Goal: Find specific page/section: Find specific page/section

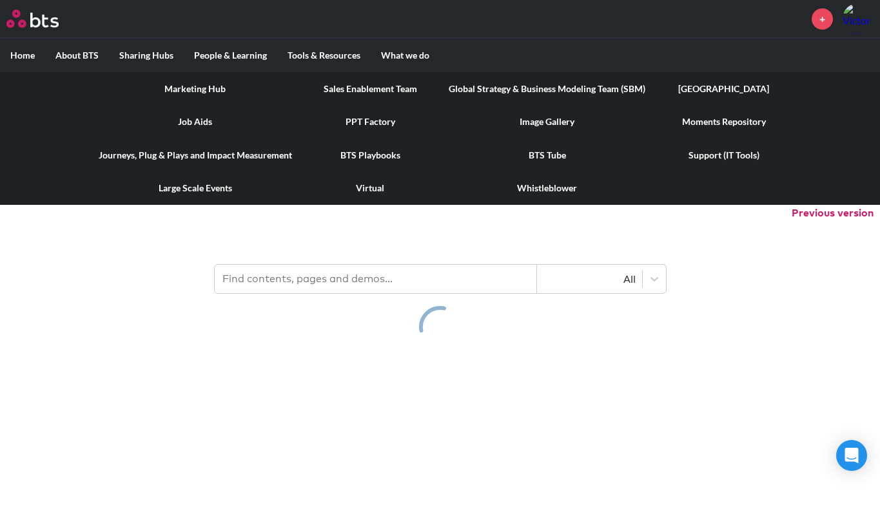
click at [703, 91] on link "[GEOGRAPHIC_DATA]" at bounding box center [724, 89] width 137 height 34
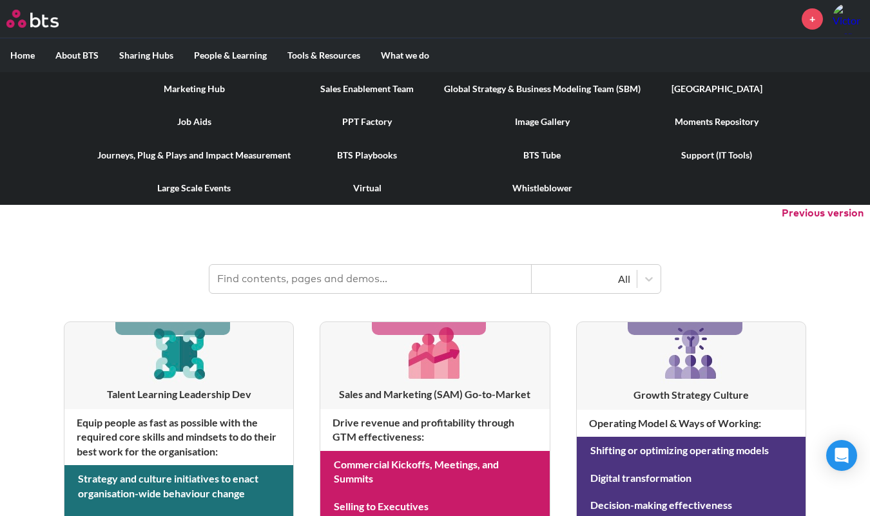
click at [544, 94] on link "Global Strategy & Business Modeling Team (SBM)" at bounding box center [542, 89] width 217 height 34
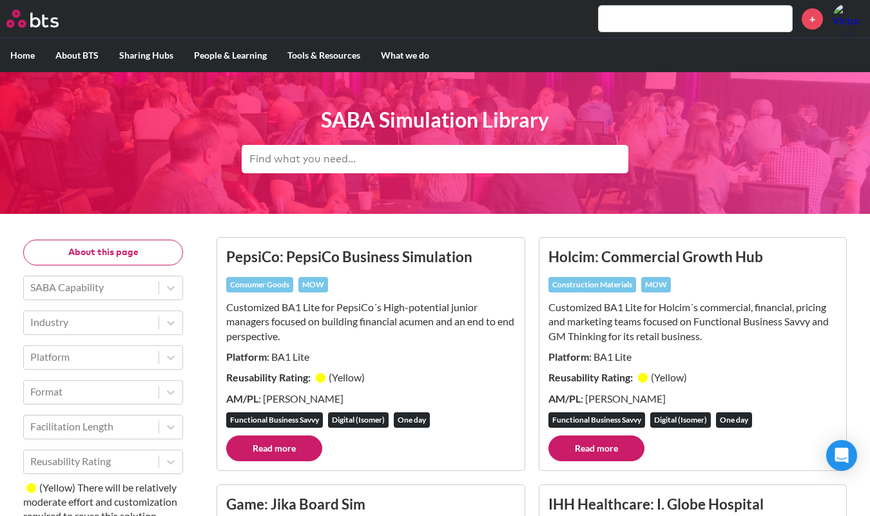
click at [356, 166] on input "text" at bounding box center [435, 159] width 387 height 28
type input "Repsol"
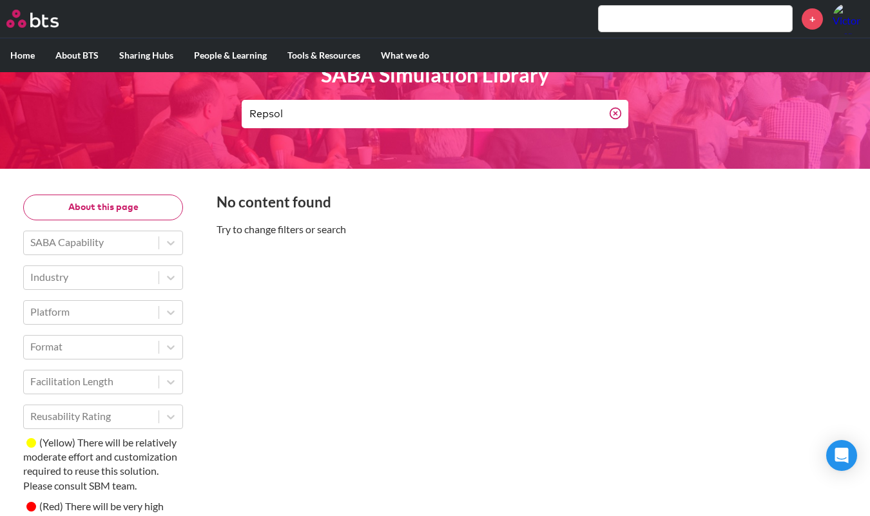
scroll to position [46, 0]
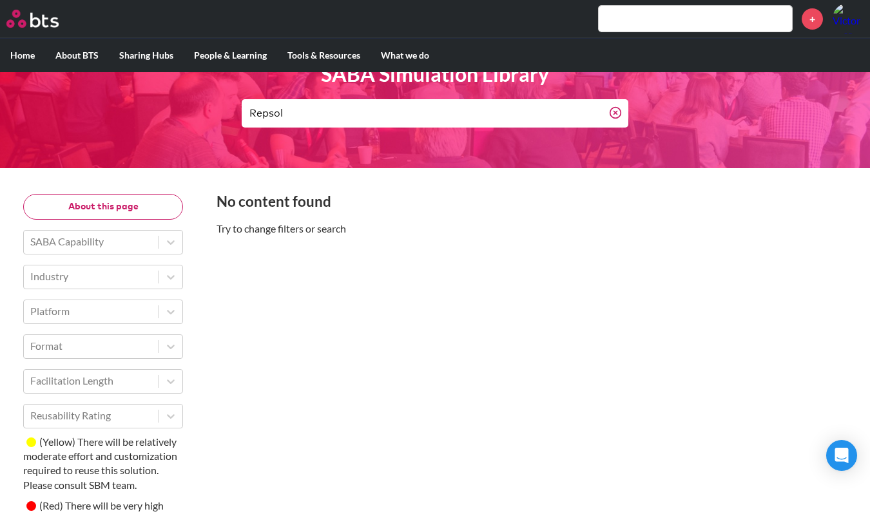
drag, startPoint x: 297, startPoint y: 113, endPoint x: 228, endPoint y: 109, distance: 69.1
click at [228, 109] on header "SABA Simulation Library Repsol" at bounding box center [435, 97] width 870 height 142
click at [154, 278] on div "Industry" at bounding box center [91, 277] width 135 height 22
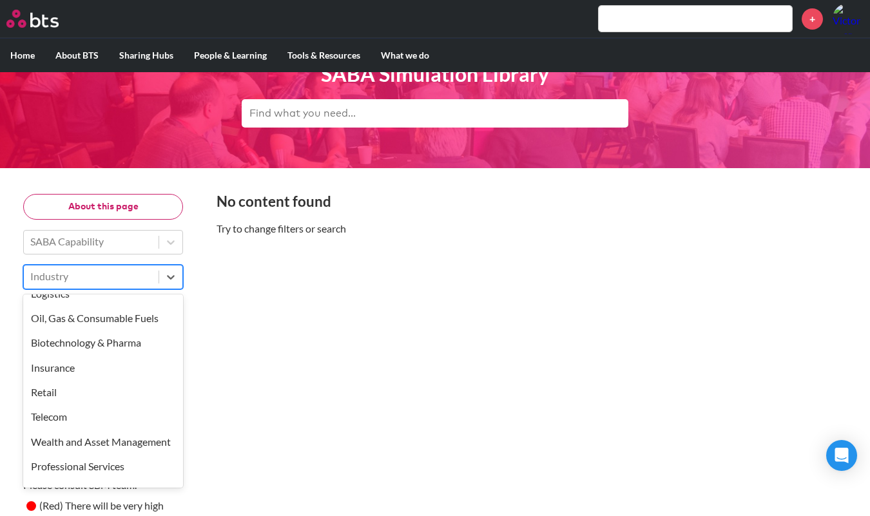
scroll to position [232, 0]
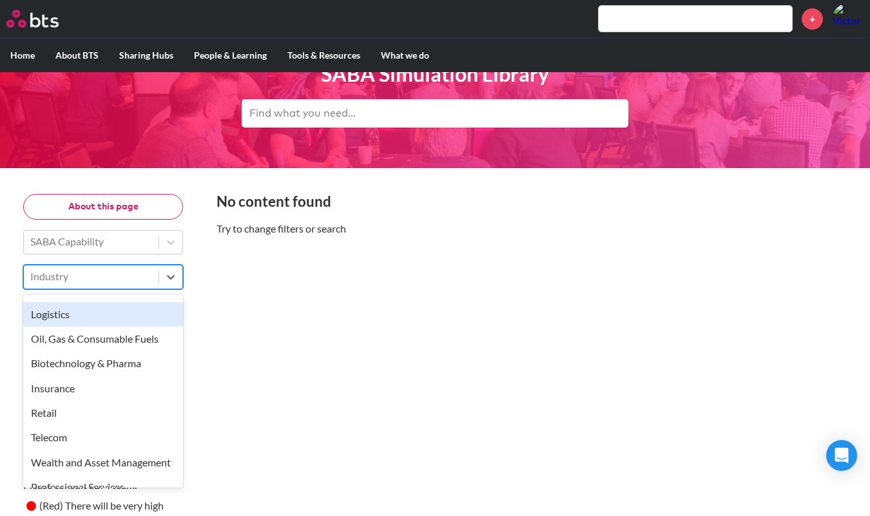
click at [117, 334] on div "Oil, Gas & Consumable Fuels" at bounding box center [103, 339] width 160 height 24
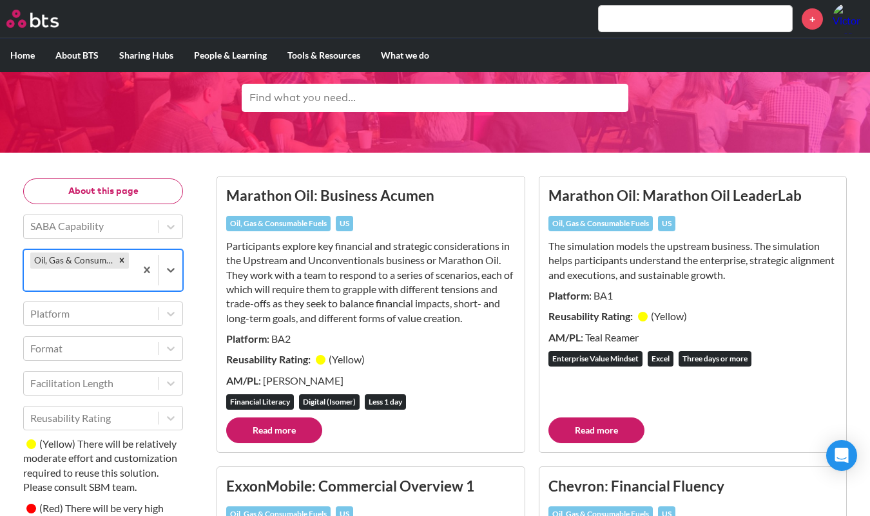
scroll to position [16, 0]
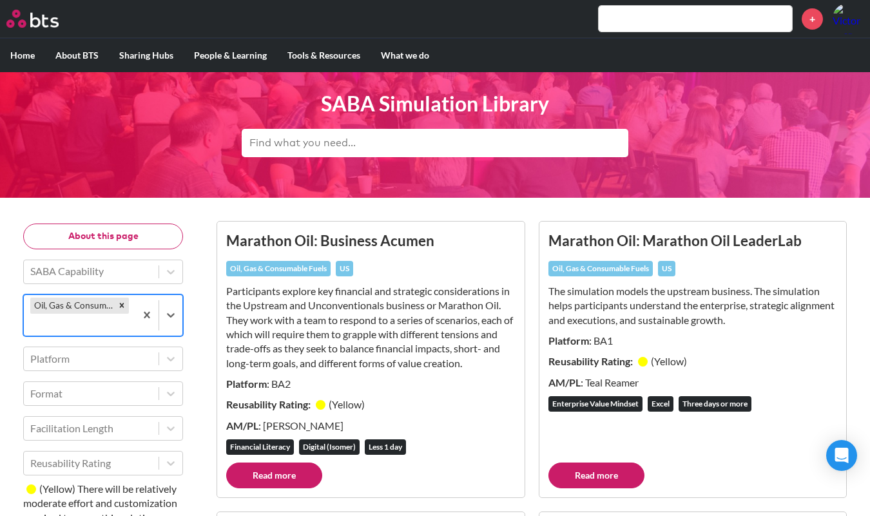
click at [635, 19] on input "text" at bounding box center [695, 19] width 193 height 26
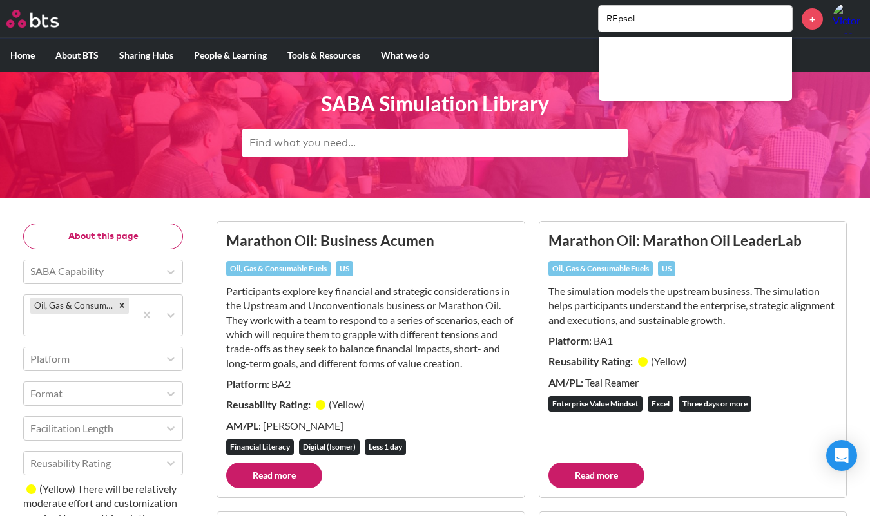
type input "REpsol"
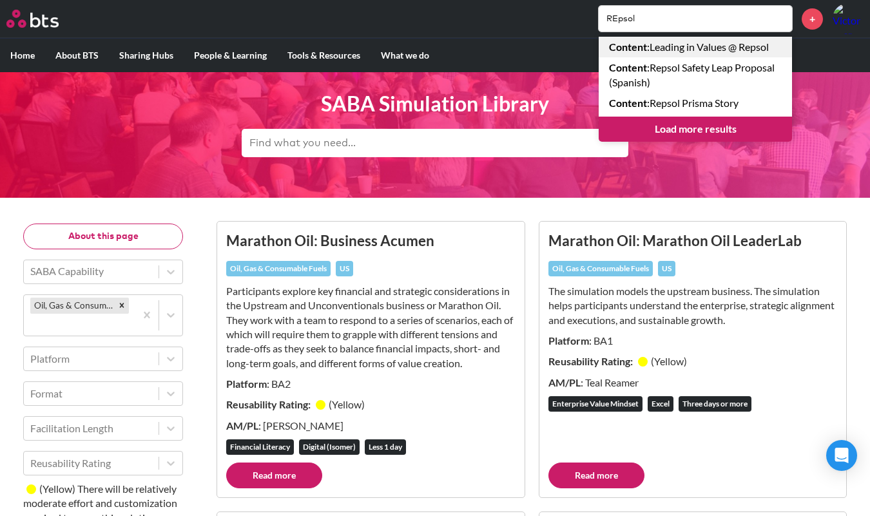
click at [728, 46] on link "Content : Leading in Values @ Repsol" at bounding box center [695, 47] width 193 height 21
